Goal: Information Seeking & Learning: Learn about a topic

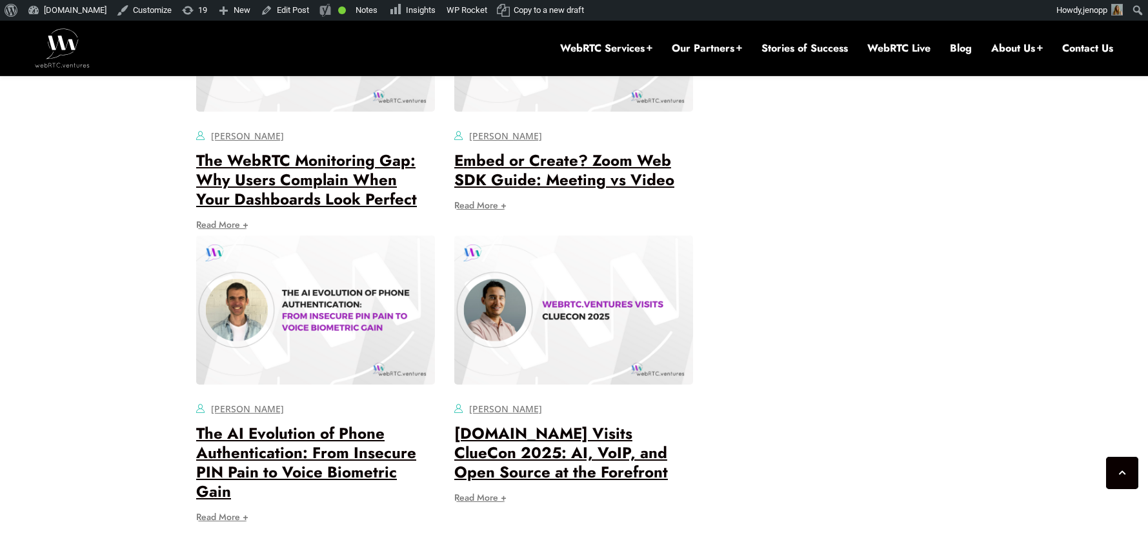
click at [59, 52] on img at bounding box center [62, 47] width 55 height 39
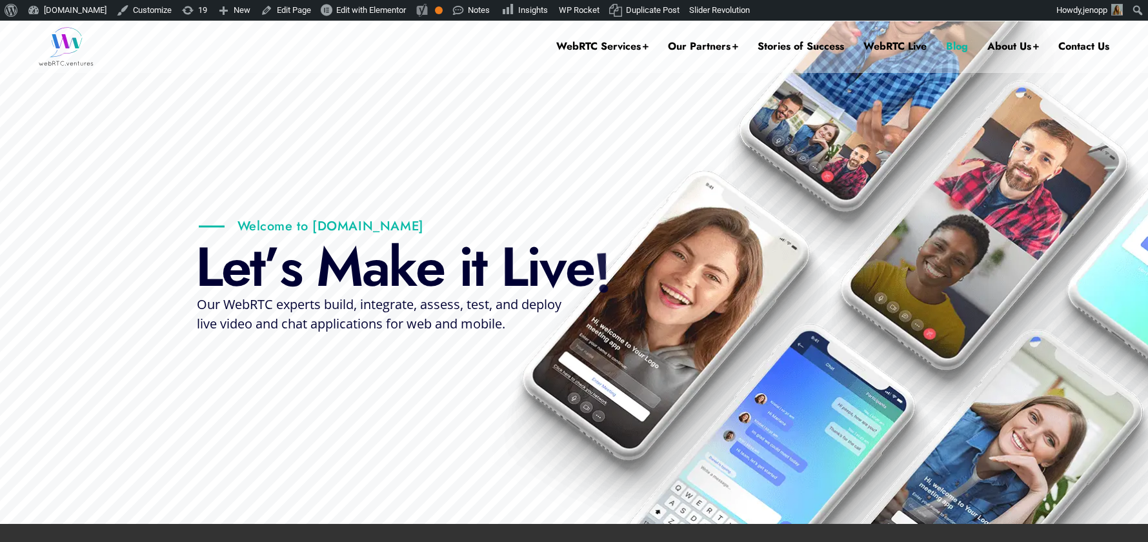
click at [964, 50] on link "Blog" at bounding box center [957, 47] width 22 height 52
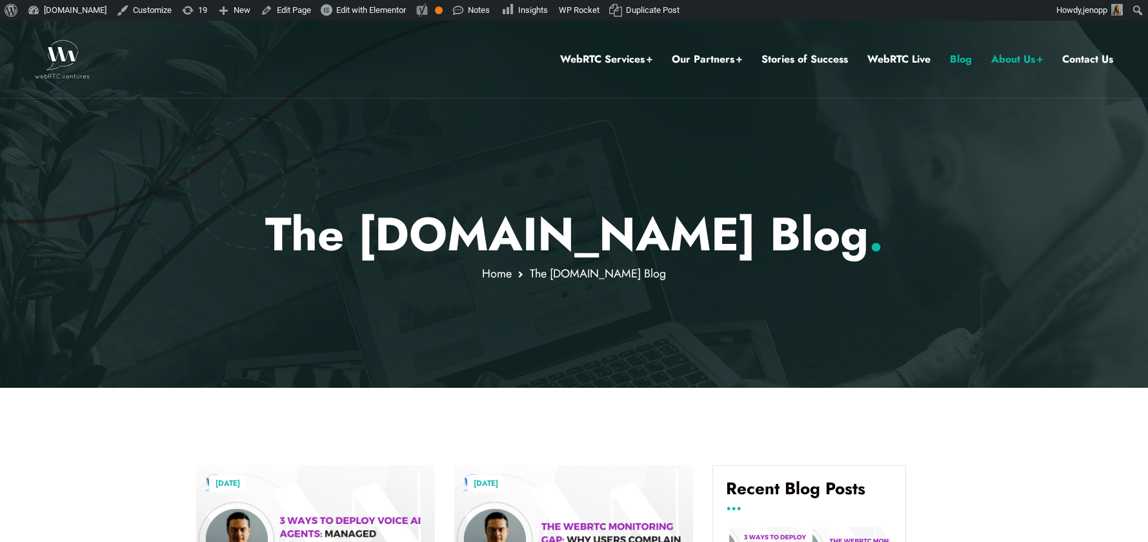
scroll to position [353, 0]
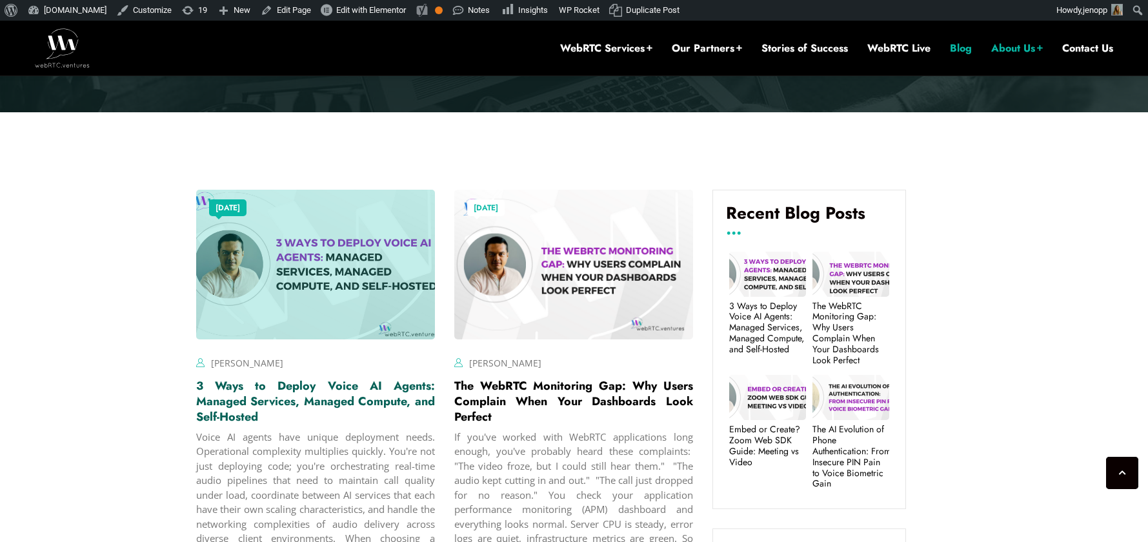
click at [269, 401] on link "3 Ways to Deploy Voice AI Agents: Managed Services, Managed Compute, and Self-H…" at bounding box center [315, 401] width 239 height 48
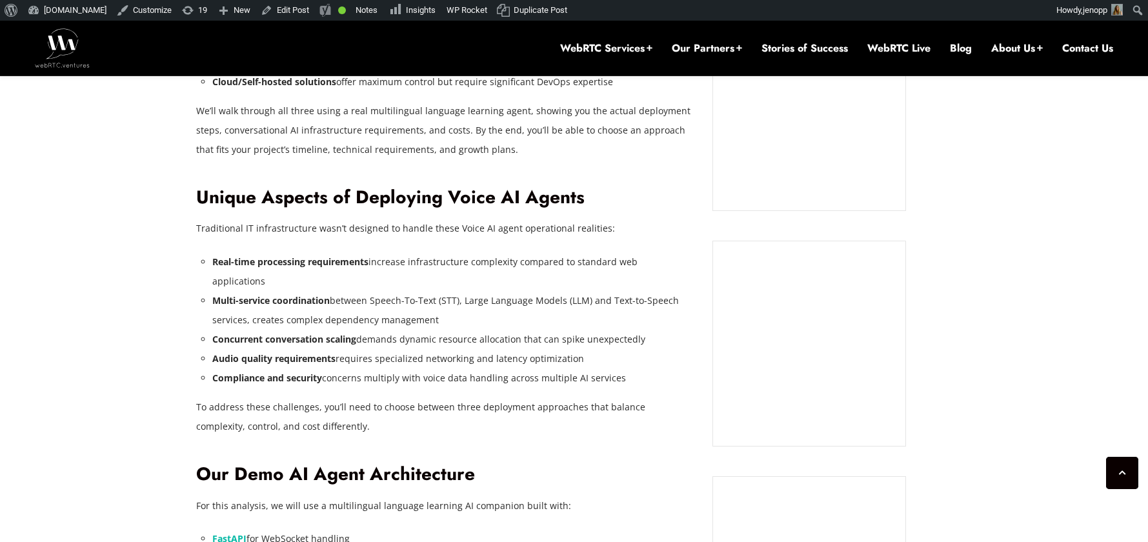
scroll to position [1733, 0]
